Goal: Communication & Community: Answer question/provide support

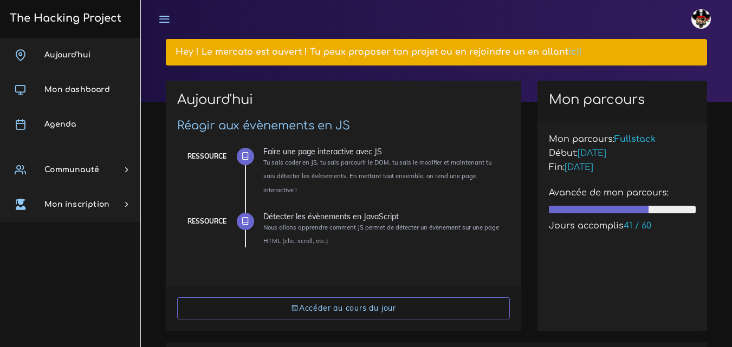
scroll to position [108, 0]
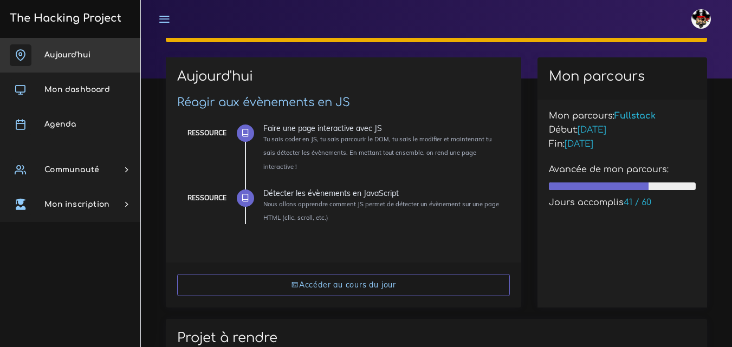
click at [89, 50] on link "Aujourd'hui" at bounding box center [70, 55] width 140 height 35
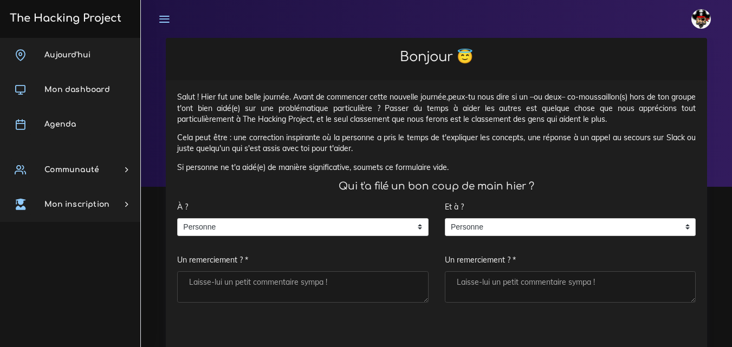
click at [280, 271] on div "À ? Personne Personne Personne Un remerciement ? *" at bounding box center [302, 249] width 251 height 107
click at [300, 220] on span "Personne" at bounding box center [295, 227] width 234 height 17
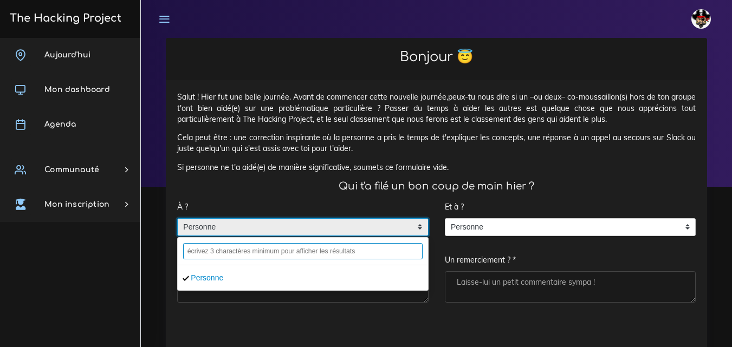
click at [340, 251] on input "text" at bounding box center [302, 251] width 239 height 16
click at [218, 247] on input "lilian" at bounding box center [302, 251] width 239 height 16
type input "lilian"
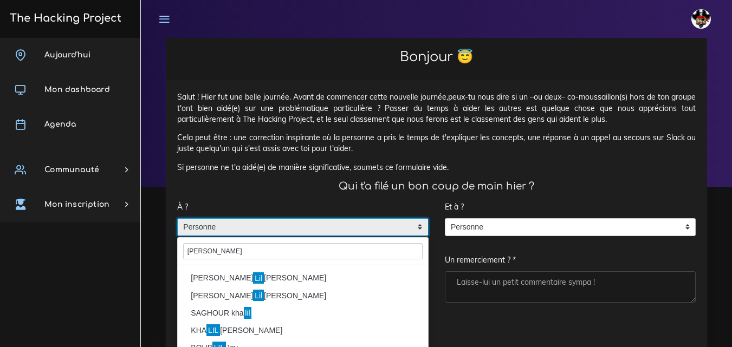
click at [216, 272] on li "MULLER Lil ian" at bounding box center [303, 278] width 250 height 17
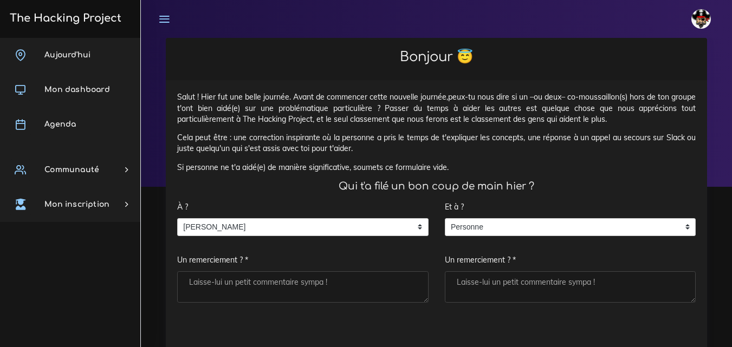
click at [225, 276] on textarea "Un remerciement ? *" at bounding box center [302, 286] width 251 height 31
type textarea "Merci"
click at [547, 282] on textarea "Un remerciement ? *" at bounding box center [570, 286] width 251 height 31
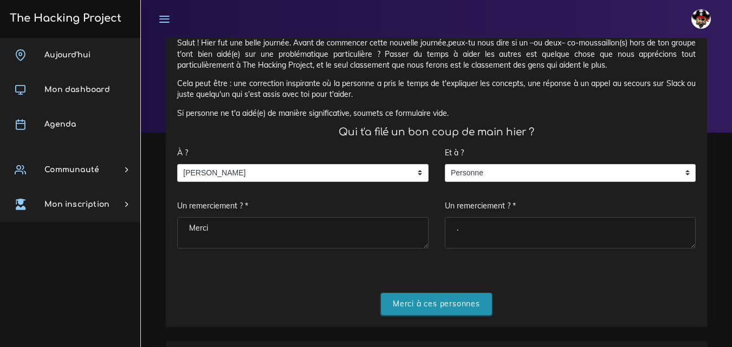
type textarea "."
click at [417, 311] on input "Merci à ces personnes" at bounding box center [436, 304] width 111 height 22
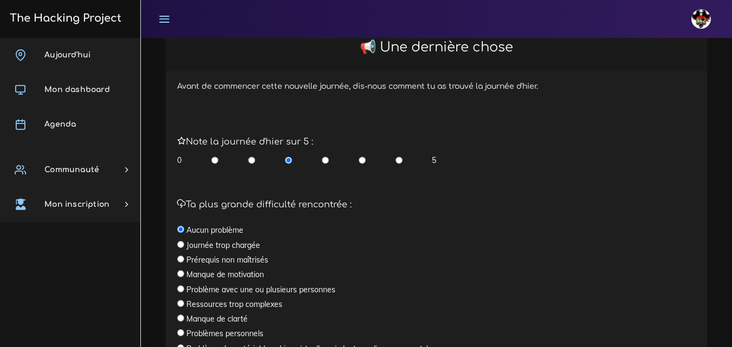
scroll to position [364, 0]
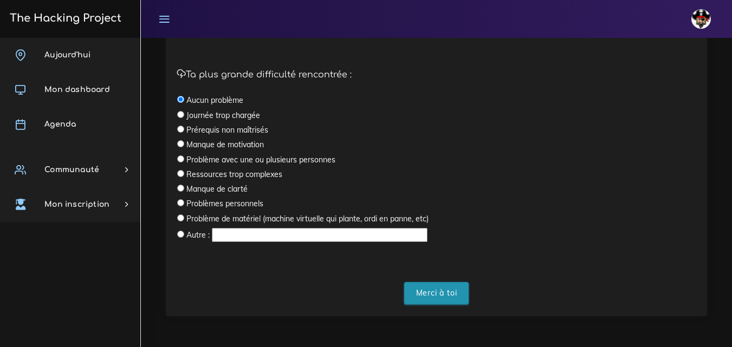
click at [434, 287] on input "Merci à toi" at bounding box center [436, 293] width 65 height 22
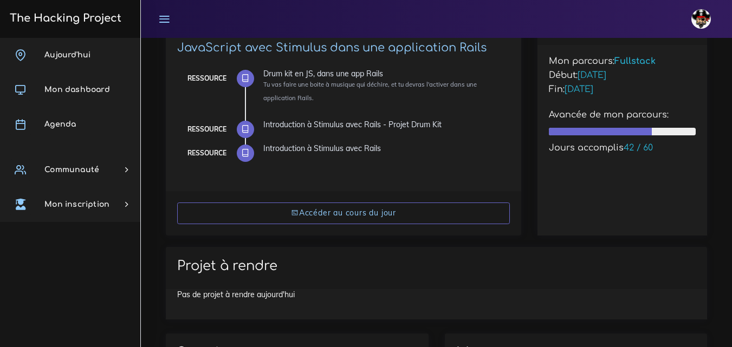
scroll to position [271, 0]
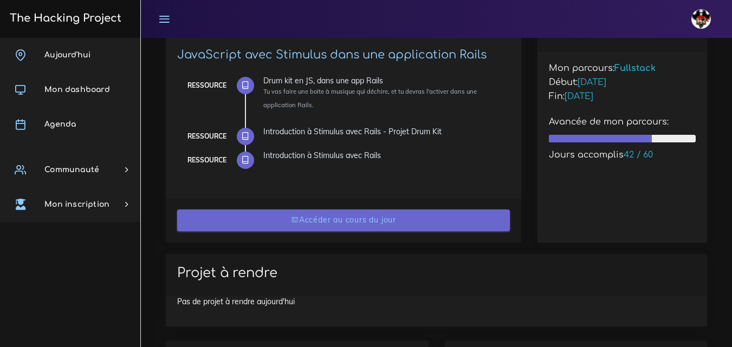
click at [333, 217] on link "Accéder au cours du jour" at bounding box center [343, 221] width 333 height 22
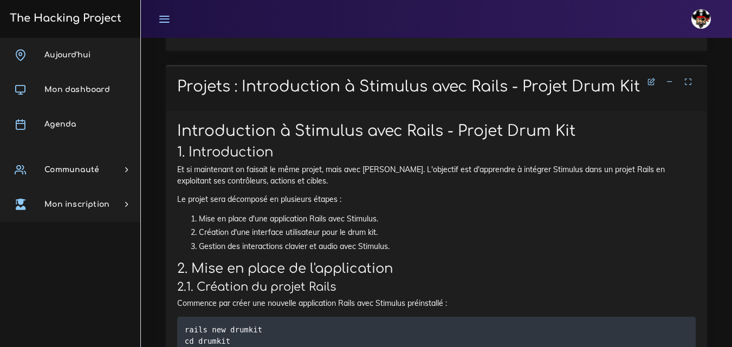
scroll to position [2654, 0]
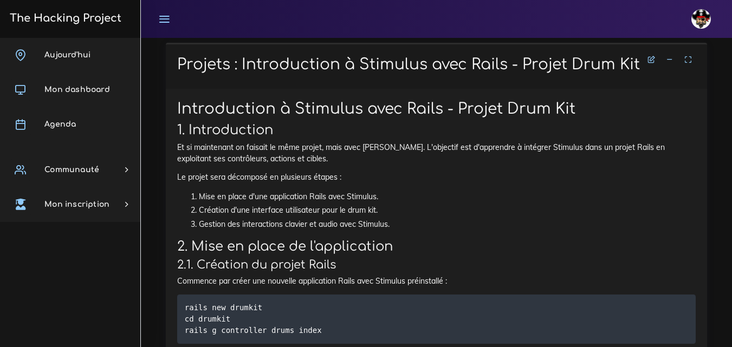
drag, startPoint x: 176, startPoint y: 145, endPoint x: 469, endPoint y: 124, distance: 293.3
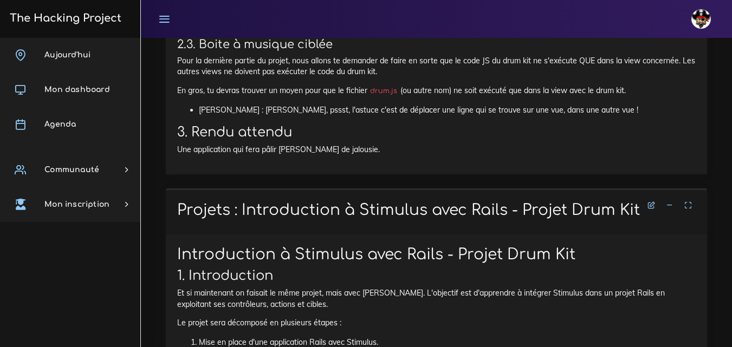
scroll to position [2498, 0]
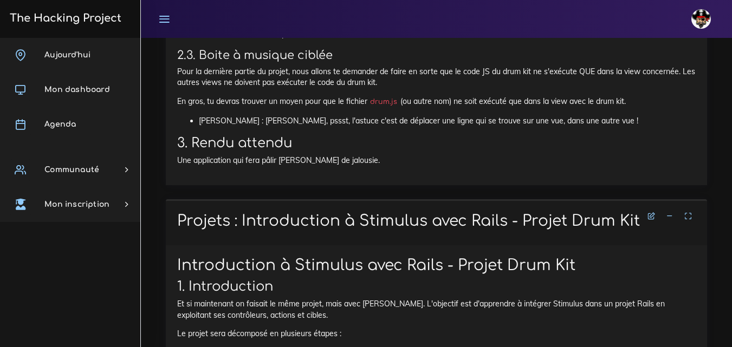
copy div "Projets : Drum kit en JS, dans une app Rails Drum kit en JS, dans une app Rails…"
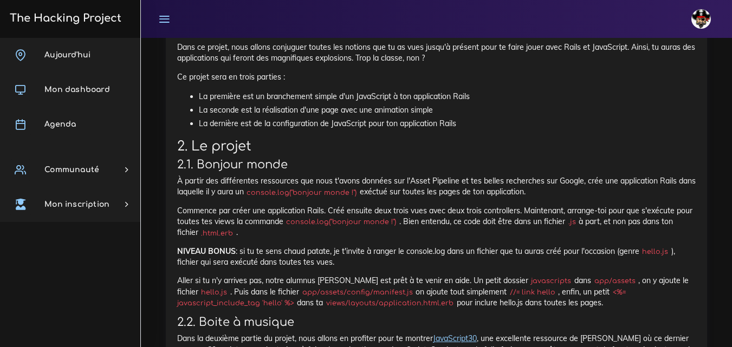
scroll to position [1125, 0]
